Goal: Information Seeking & Learning: Learn about a topic

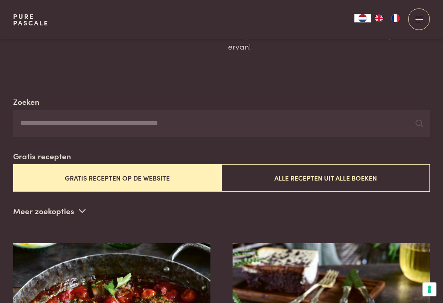
scroll to position [116, 0]
click at [134, 173] on button "Gratis recepten op de website" at bounding box center [117, 177] width 208 height 27
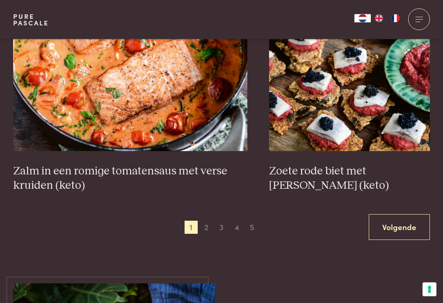
scroll to position [1493, 0]
click at [161, 93] on img at bounding box center [130, 69] width 234 height 164
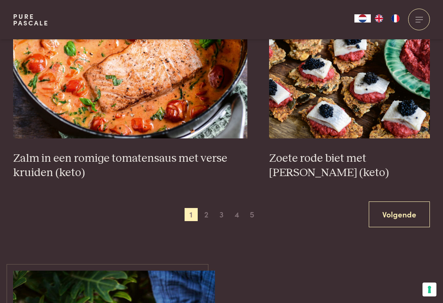
click at [237, 208] on span "4" at bounding box center [236, 214] width 13 height 13
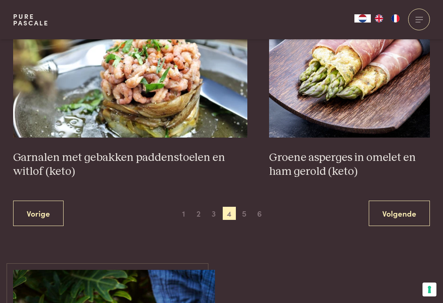
scroll to position [1487, 0]
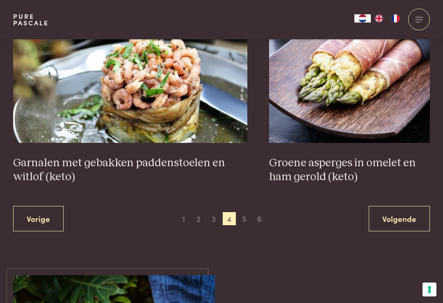
click at [248, 217] on span "5" at bounding box center [244, 218] width 13 height 13
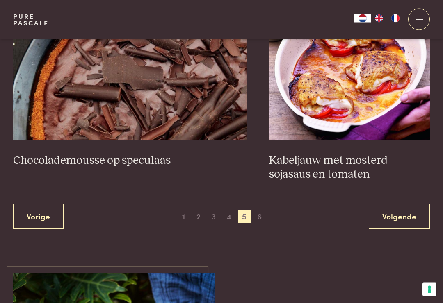
scroll to position [1518, 0]
click at [332, 166] on h3 "Kabeljauw met mosterd-sojasaus en tomaten" at bounding box center [349, 168] width 161 height 28
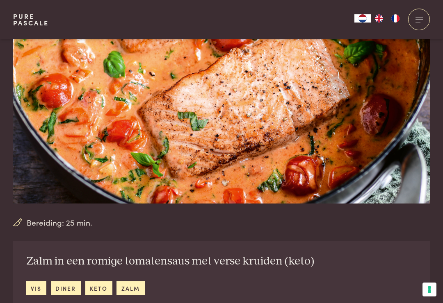
scroll to position [68, 0]
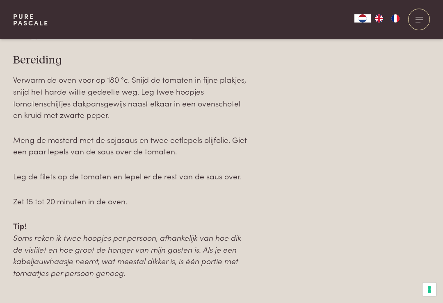
scroll to position [849, 0]
